Goal: Check status: Check status

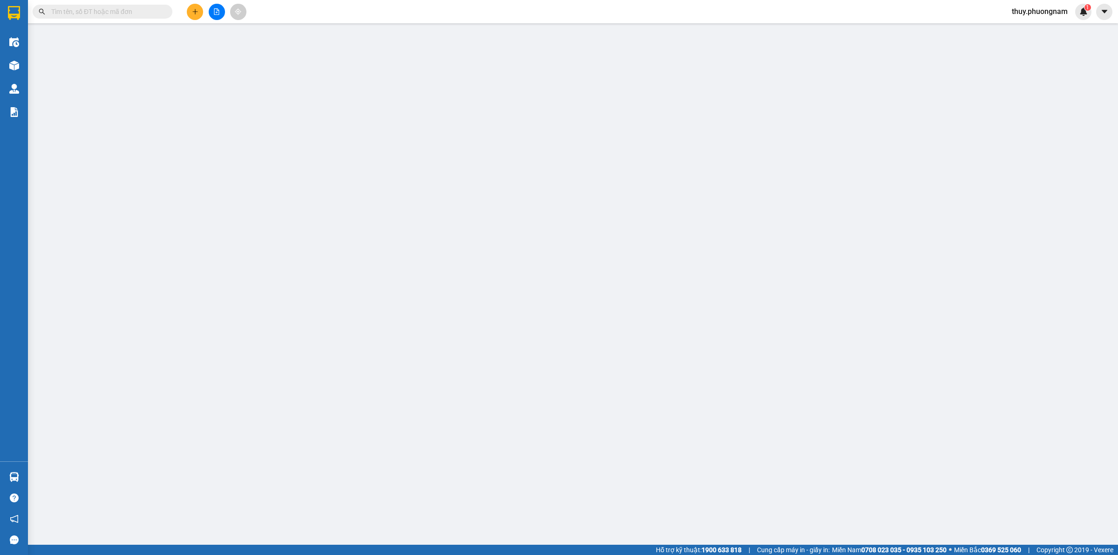
click at [117, 13] on input "text" at bounding box center [106, 12] width 110 height 10
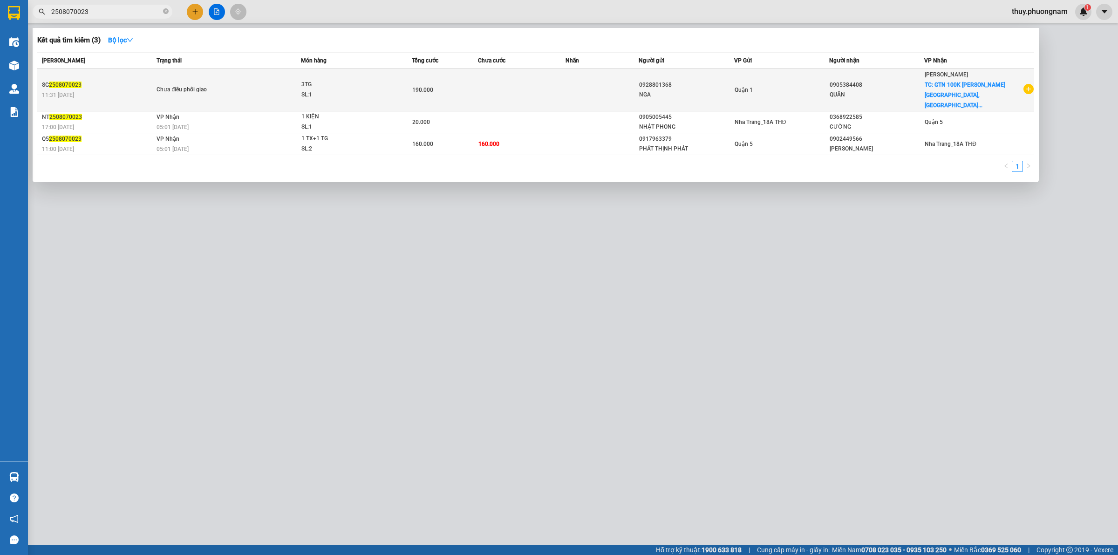
type input "2508070023"
click at [78, 82] on span "2508070023" at bounding box center [65, 85] width 33 height 7
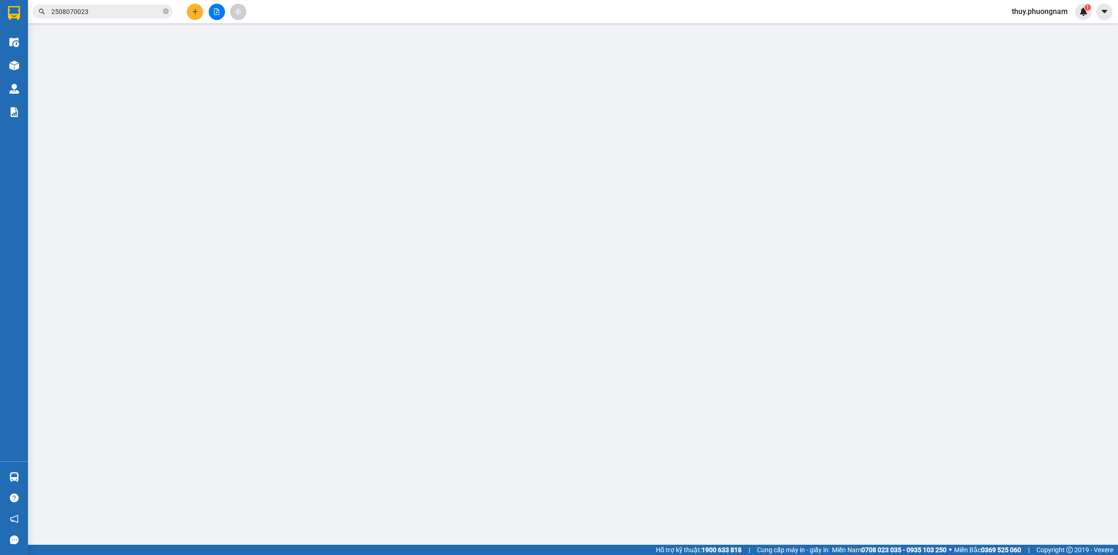
type input "0928801368"
type input "NGA"
type input "0905384408"
type input "QUÂN"
checkbox input "true"
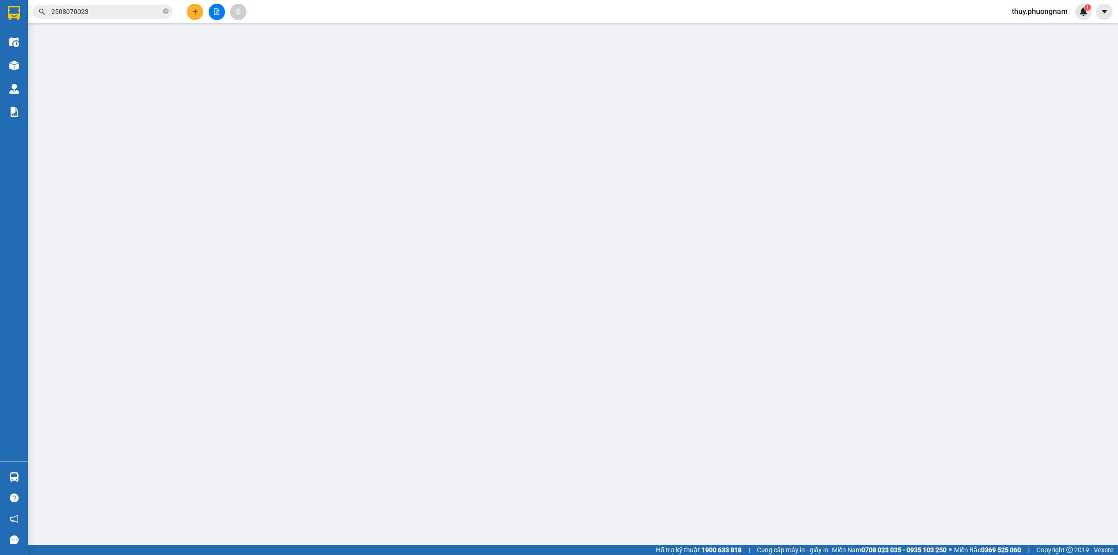
type input "GTN 100K [PERSON_NAME][GEOGRAPHIC_DATA], [PERSON_NAME]"
type input "190.000"
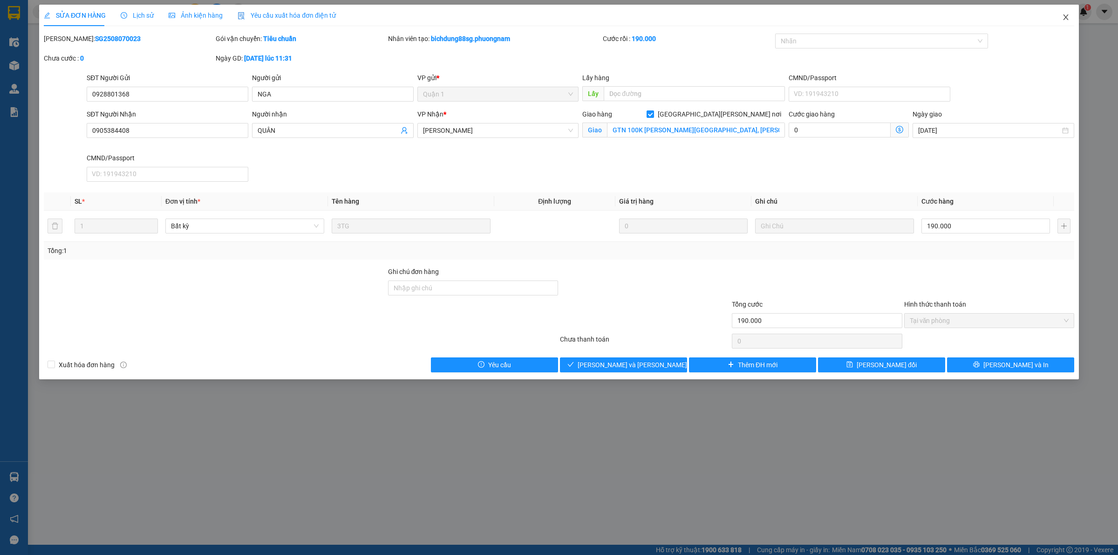
click at [1066, 17] on icon "close" at bounding box center [1065, 17] width 5 height 6
